Goal: Task Accomplishment & Management: Manage account settings

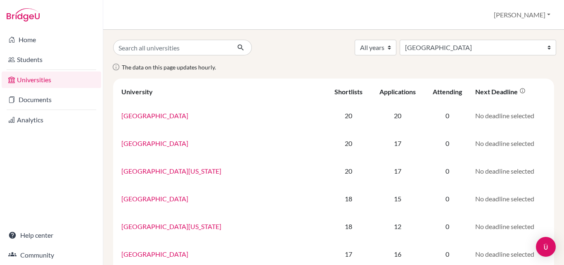
select select "234"
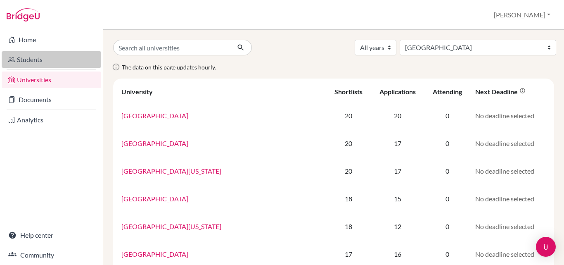
scroll to position [575, 0]
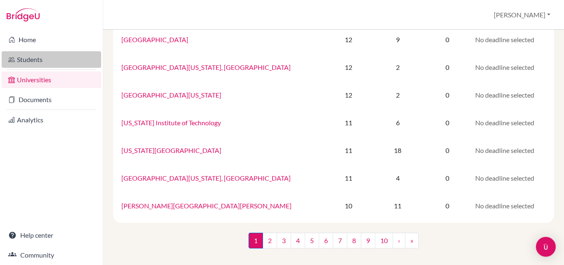
click at [21, 60] on link "Students" at bounding box center [51, 59] width 99 height 17
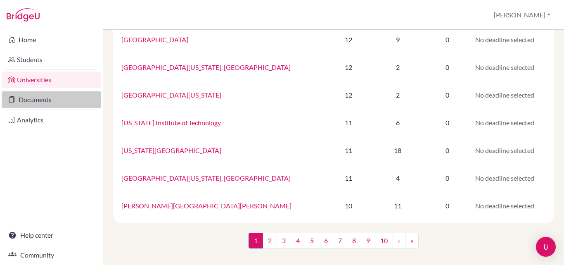
click at [42, 100] on link "Documents" at bounding box center [51, 99] width 99 height 17
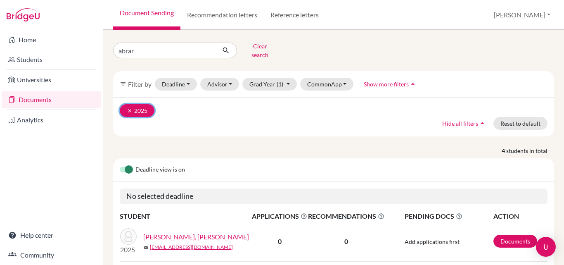
click at [127, 108] on icon "clear" at bounding box center [130, 111] width 6 height 6
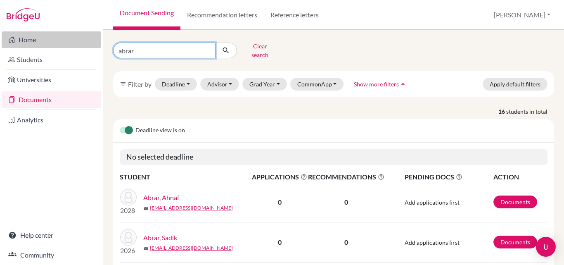
drag, startPoint x: 149, startPoint y: 45, endPoint x: 77, endPoint y: 44, distance: 71.8
click at [77, 44] on div "Home Students Universities Documents Analytics Help center Community Document S…" at bounding box center [282, 132] width 564 height 265
type input "yafi"
click button "submit" at bounding box center [226, 51] width 22 height 16
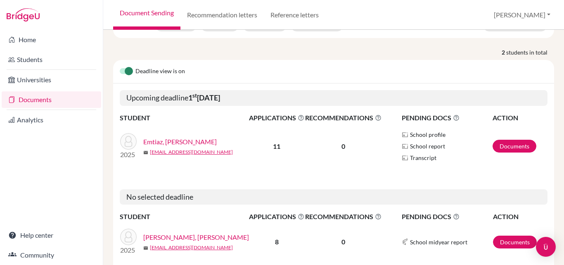
scroll to position [83, 0]
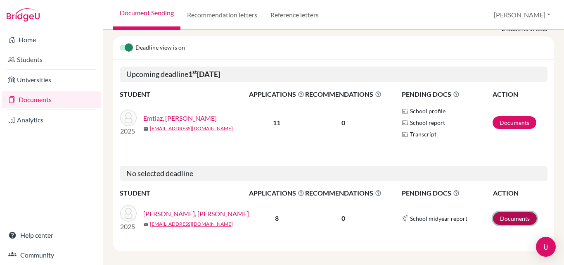
click at [504, 212] on link "Documents" at bounding box center [515, 218] width 44 height 13
